Goal: Check status: Check status

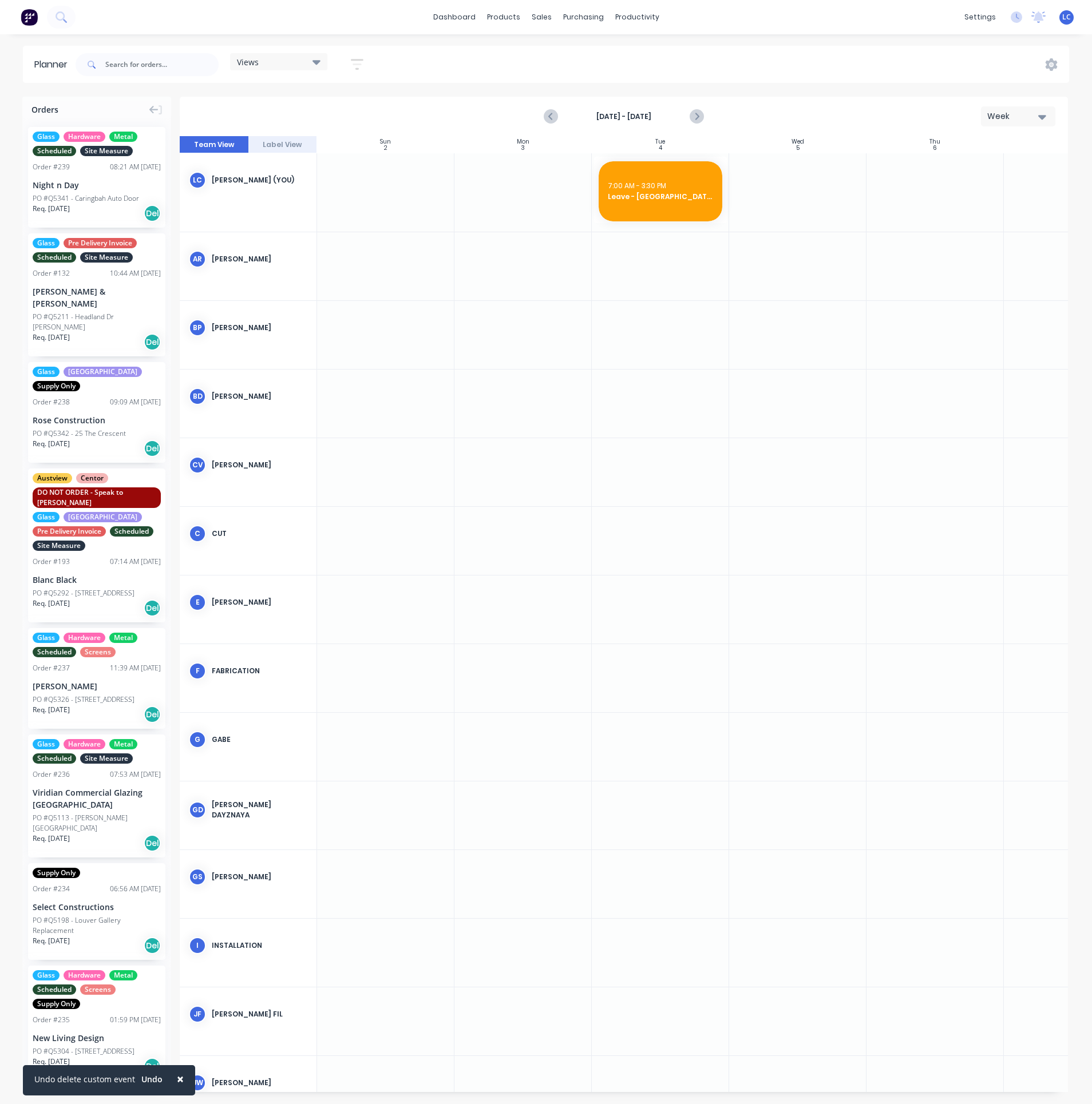
scroll to position [0, 1]
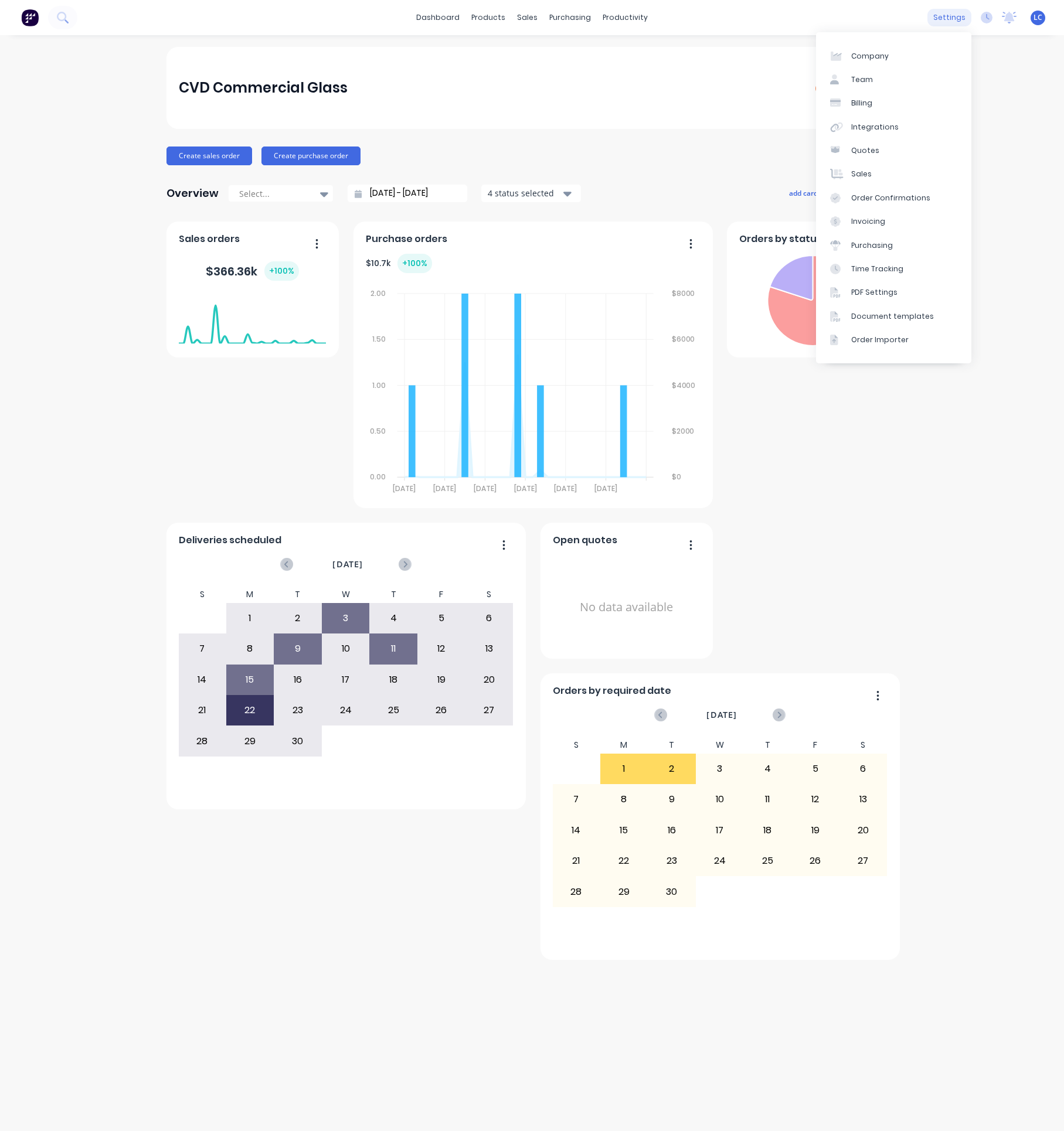
click at [939, 25] on div "settings" at bounding box center [949, 17] width 44 height 17
click at [675, 35] on div "dashboard products sales purchasing productivity dashboard products Product Cat…" at bounding box center [532, 566] width 1064 height 1131
click at [535, 14] on div "sales" at bounding box center [527, 17] width 33 height 17
click at [531, 16] on div "sales" at bounding box center [527, 17] width 33 height 17
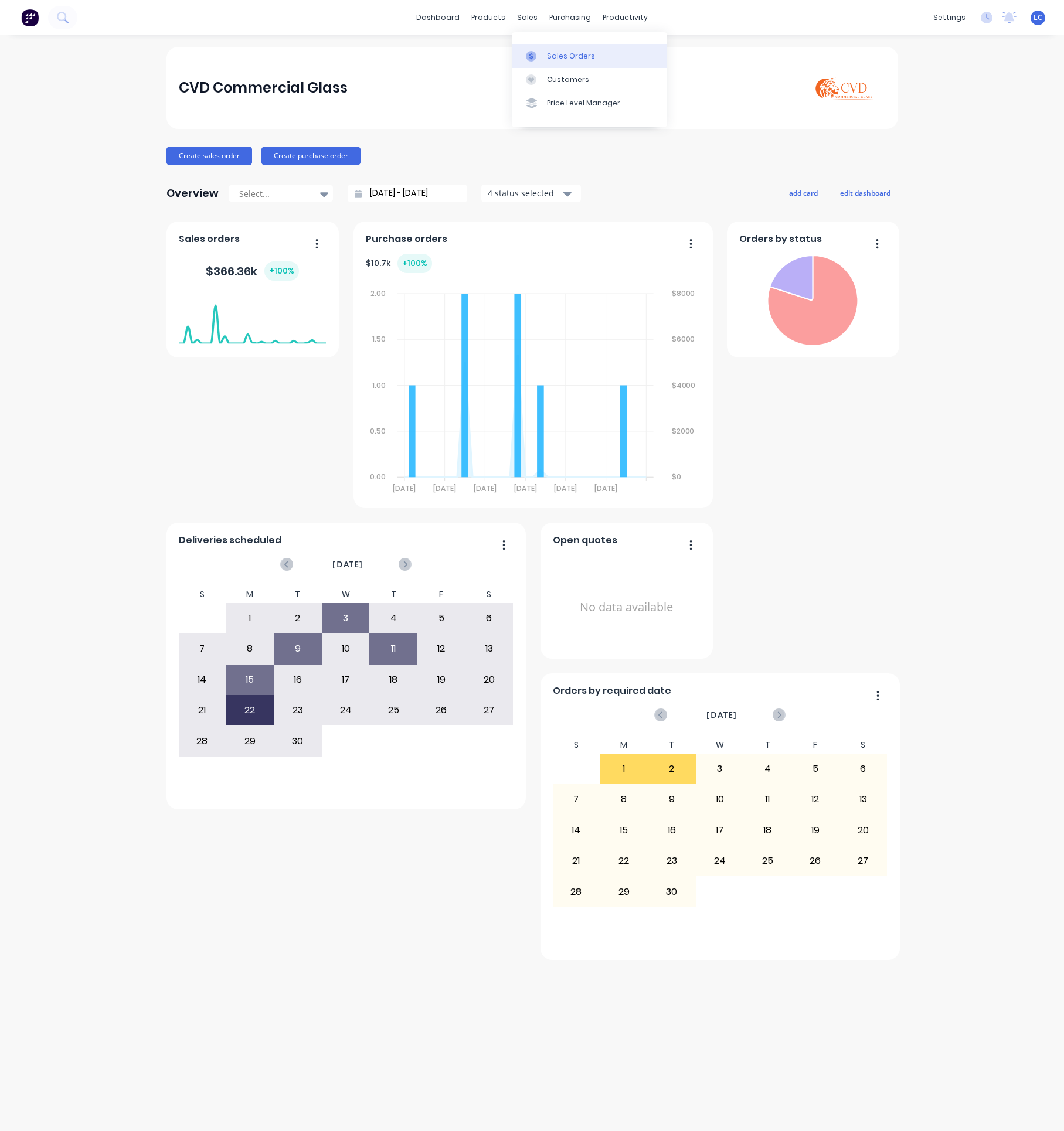
click at [550, 49] on link "Sales Orders" at bounding box center [590, 56] width 155 height 23
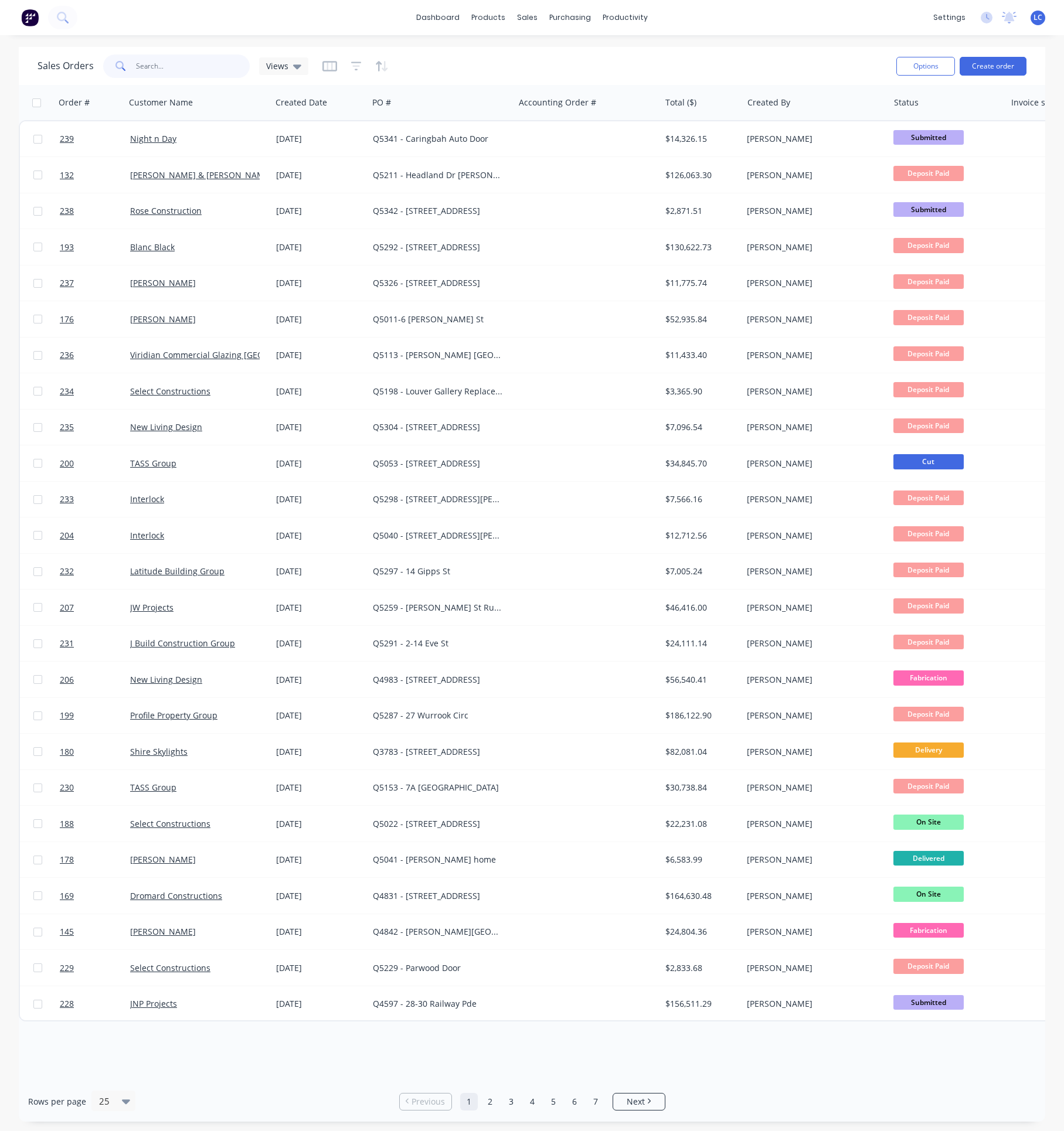
click at [161, 67] on input "text" at bounding box center [193, 66] width 114 height 23
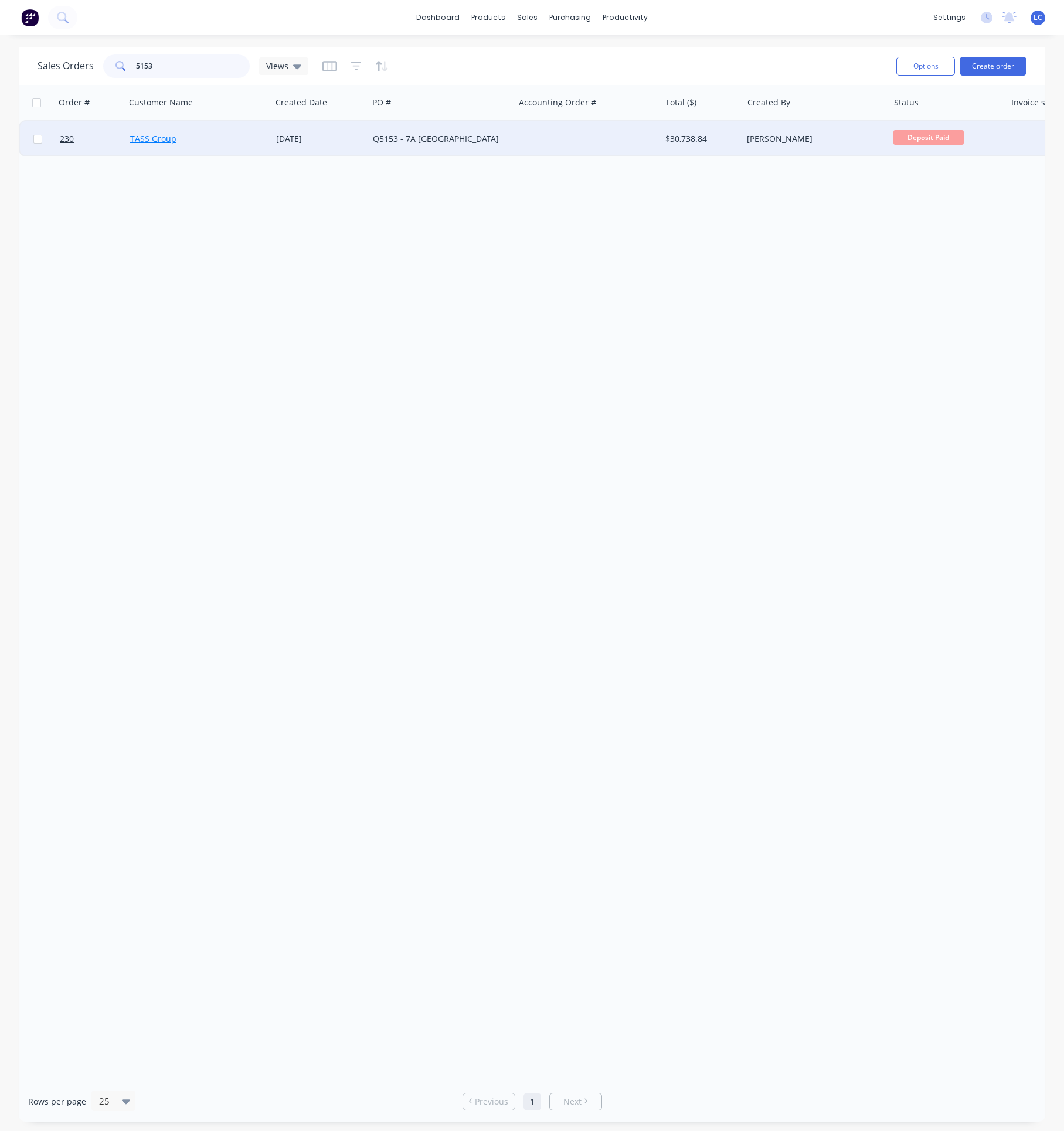
type input "5153"
click at [140, 139] on link "TASS Group" at bounding box center [153, 139] width 46 height 12
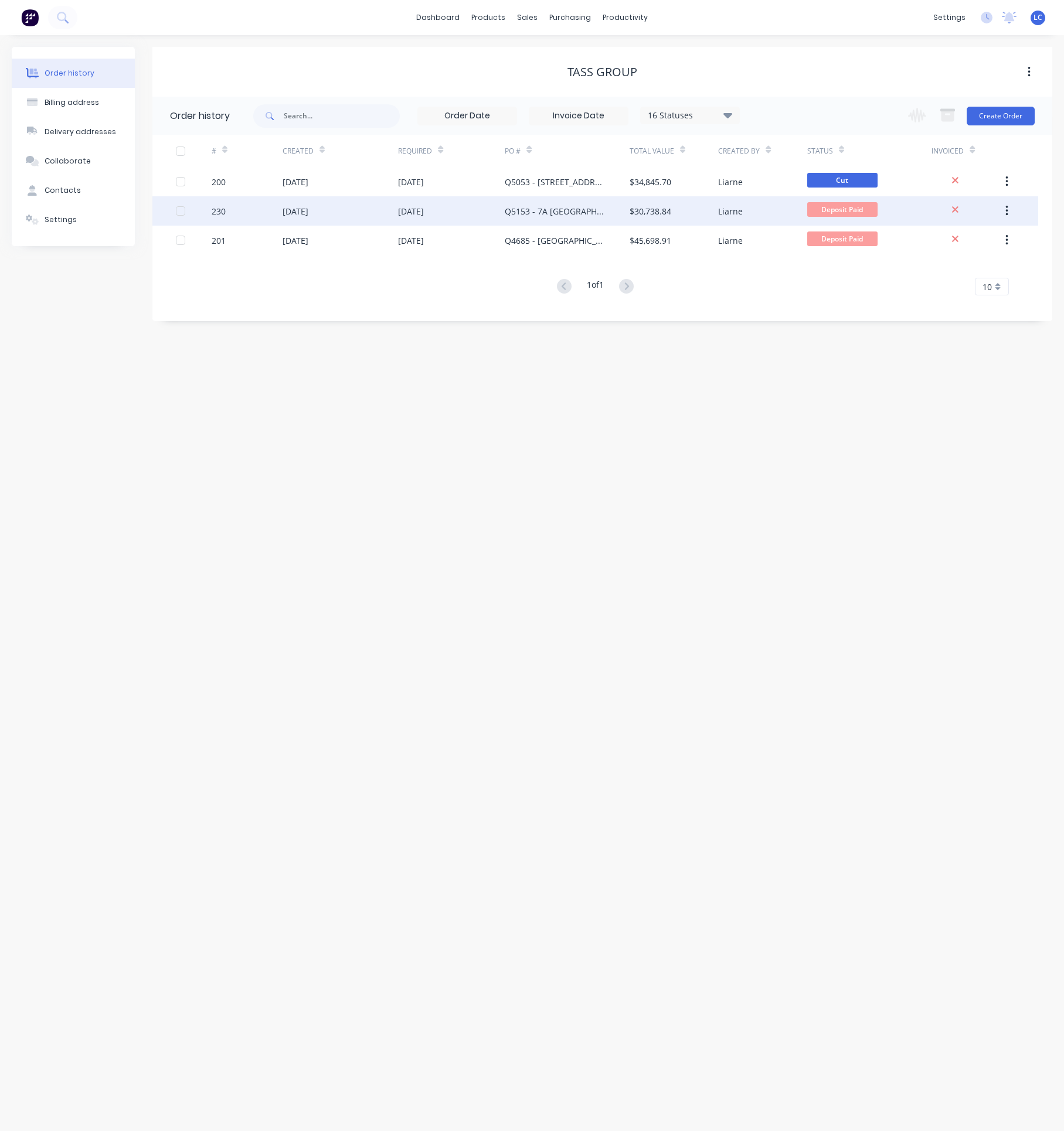
click at [501, 204] on div "13 Aug 2025" at bounding box center [451, 211] width 106 height 30
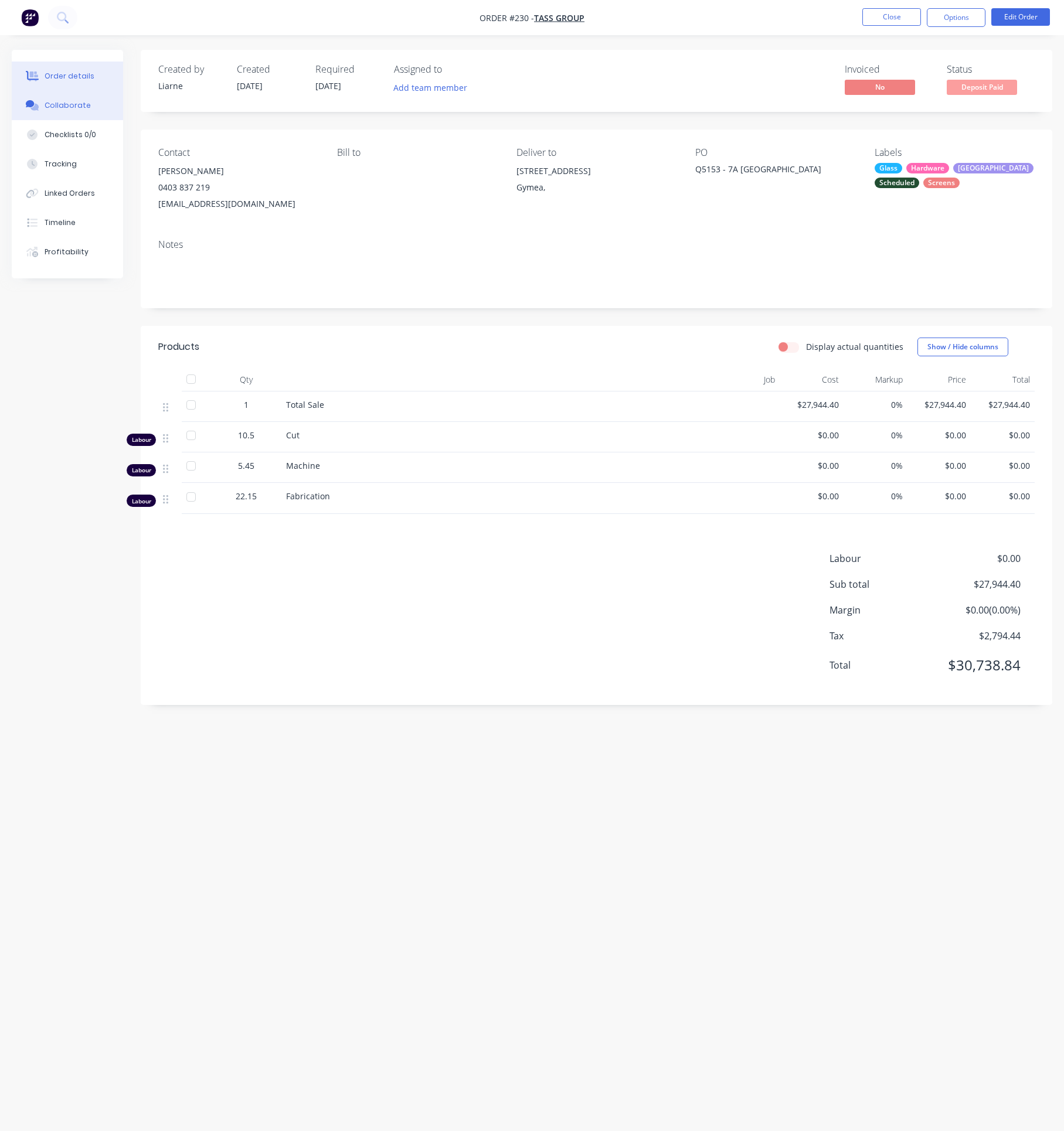
click at [69, 104] on div "Collaborate" at bounding box center [67, 105] width 46 height 11
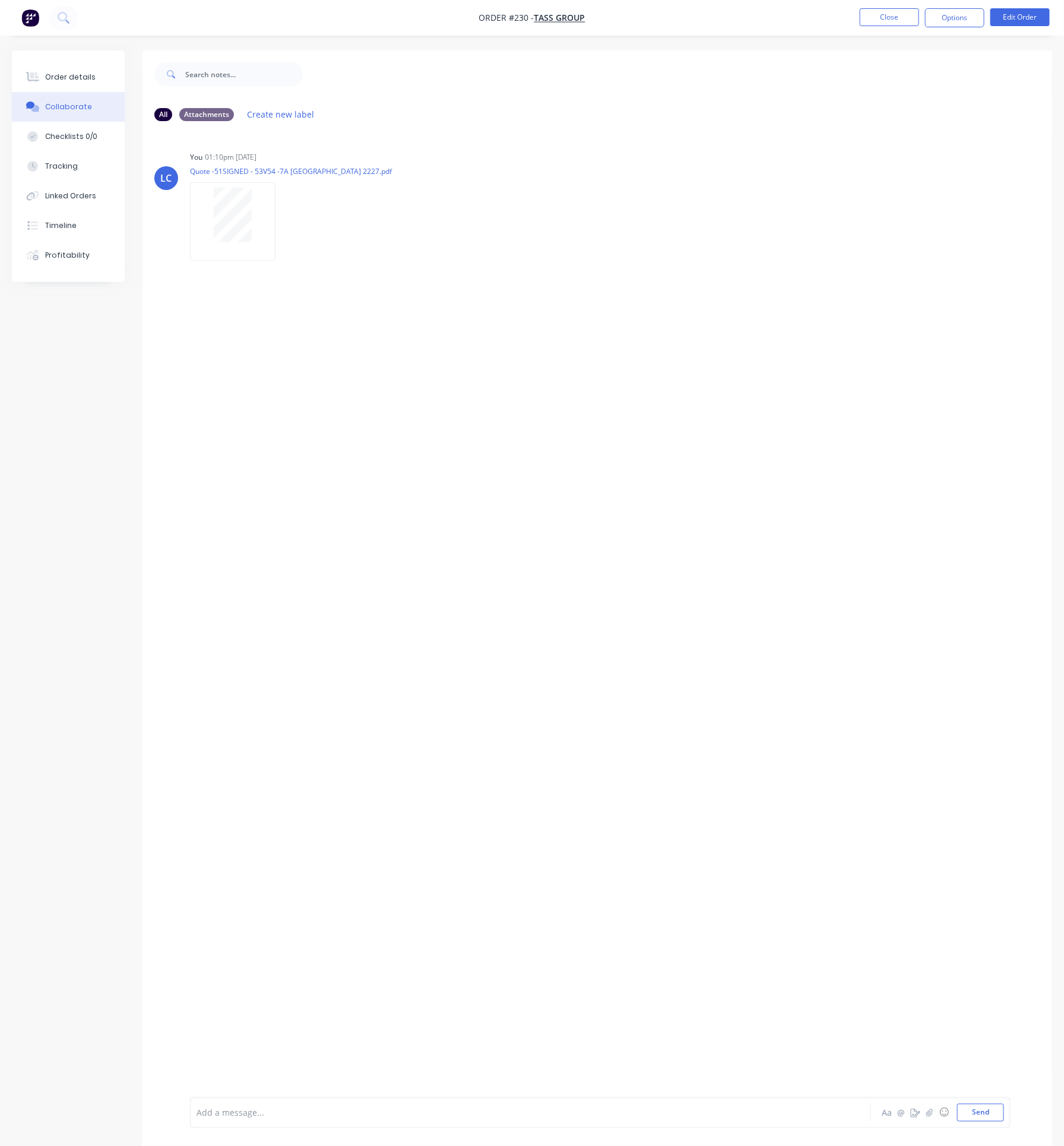
click at [565, 369] on div "LC You 01:10pm 13/08/25 Quote -51SIGNED - 53V54 -7A BUNARBA RD GYMEA BAY 2227.p…" at bounding box center [597, 614] width 910 height 966
click at [335, 333] on div "LC You 01:10pm 13/08/25 Quote -51SIGNED - 53V54 -7A BUNARBA RD GYMEA BAY 2227.p…" at bounding box center [597, 614] width 910 height 966
